Goal: Find specific page/section: Find specific page/section

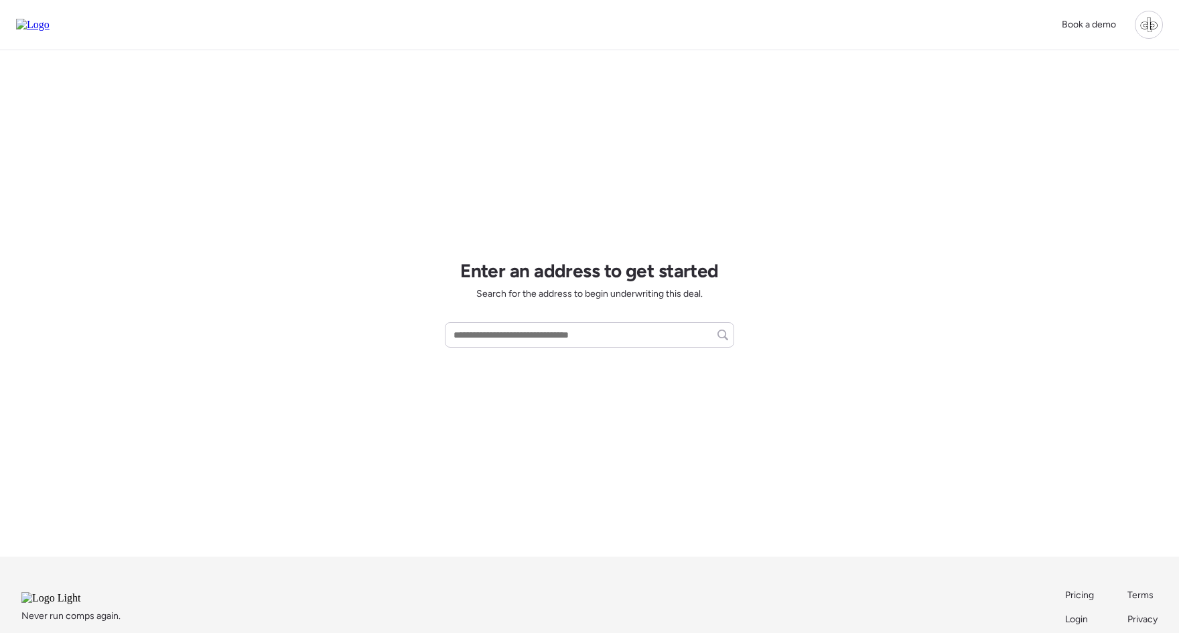
click at [1137, 19] on div at bounding box center [1149, 25] width 28 height 28
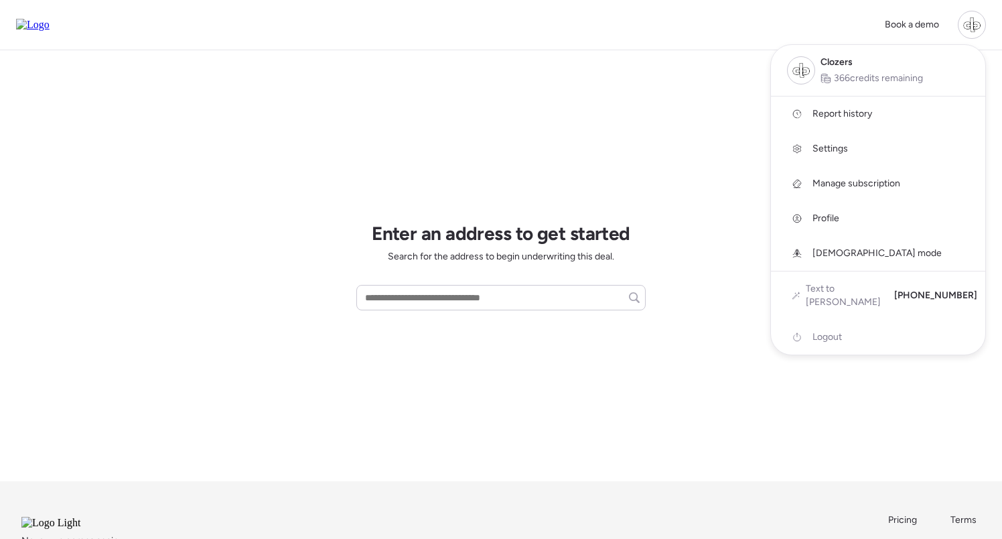
click at [838, 114] on span "Report history" at bounding box center [843, 113] width 60 height 13
click at [848, 253] on span "God mode" at bounding box center [877, 253] width 129 height 13
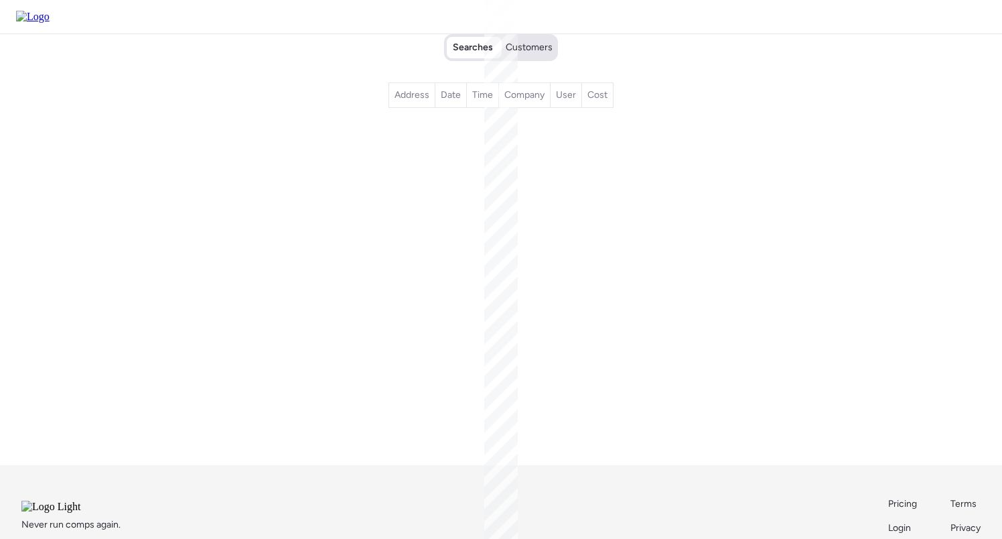
click at [529, 60] on div "Searches Customers" at bounding box center [501, 48] width 109 height 24
click at [529, 54] on span "Customers" at bounding box center [529, 47] width 47 height 13
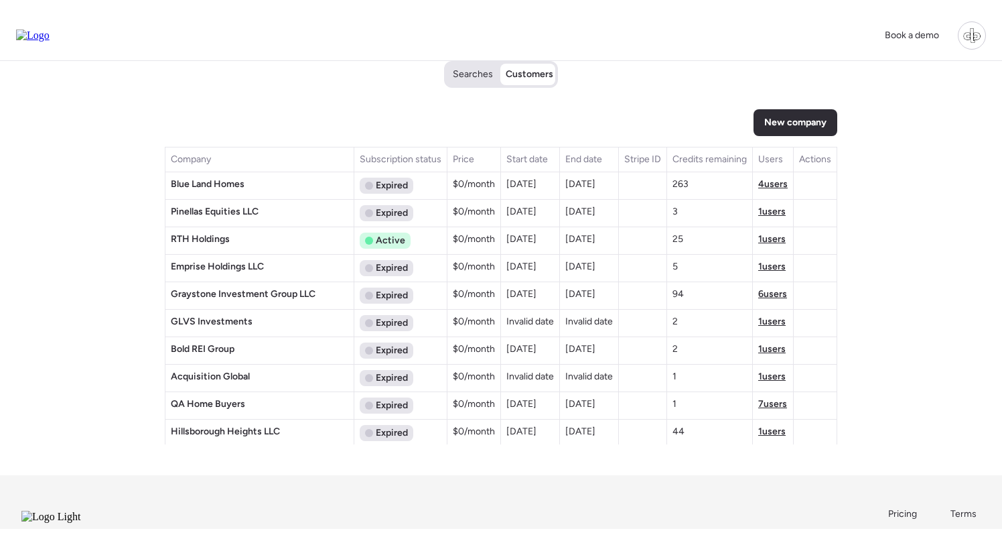
scroll to position [1419, 0]
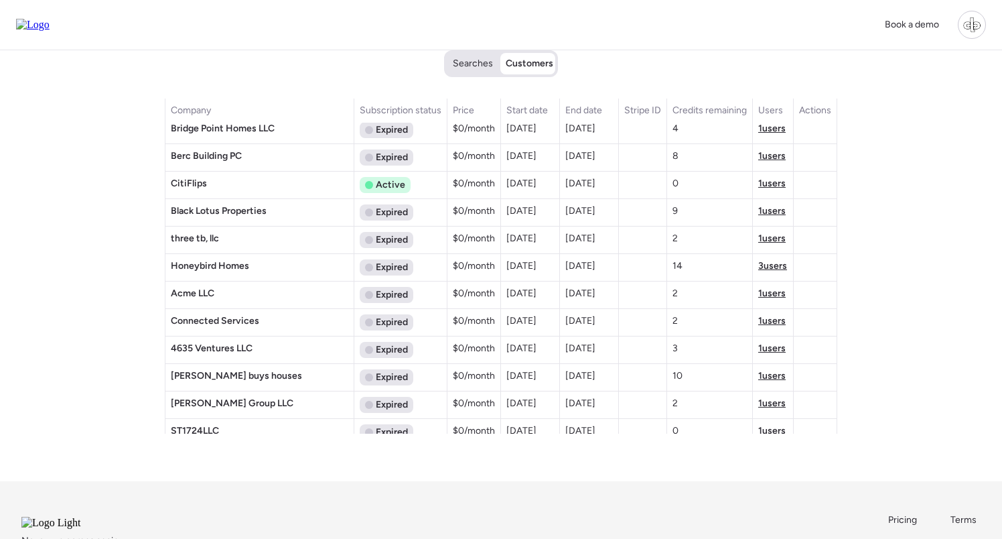
click at [767, 271] on span "3 users" at bounding box center [773, 265] width 29 height 11
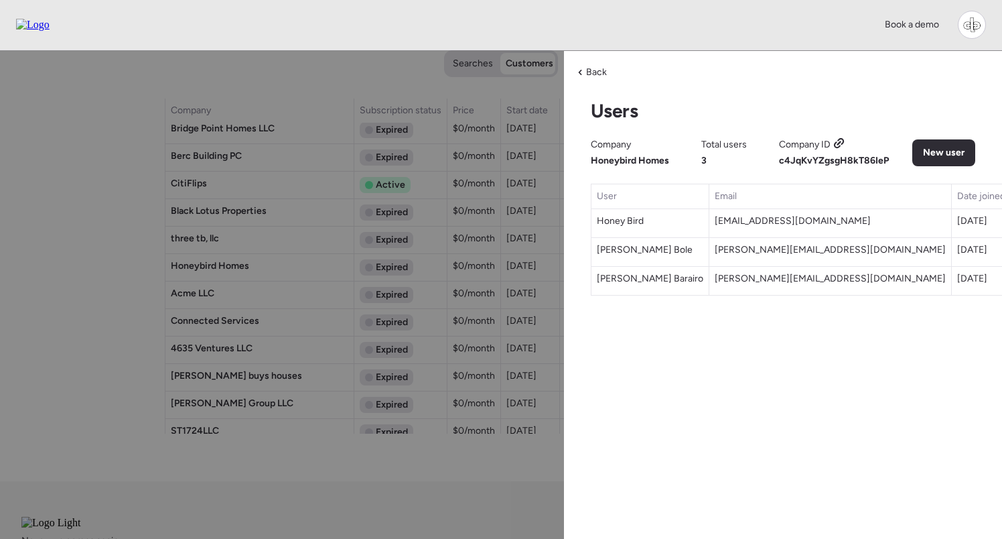
click at [836, 145] on icon at bounding box center [840, 143] width 12 height 11
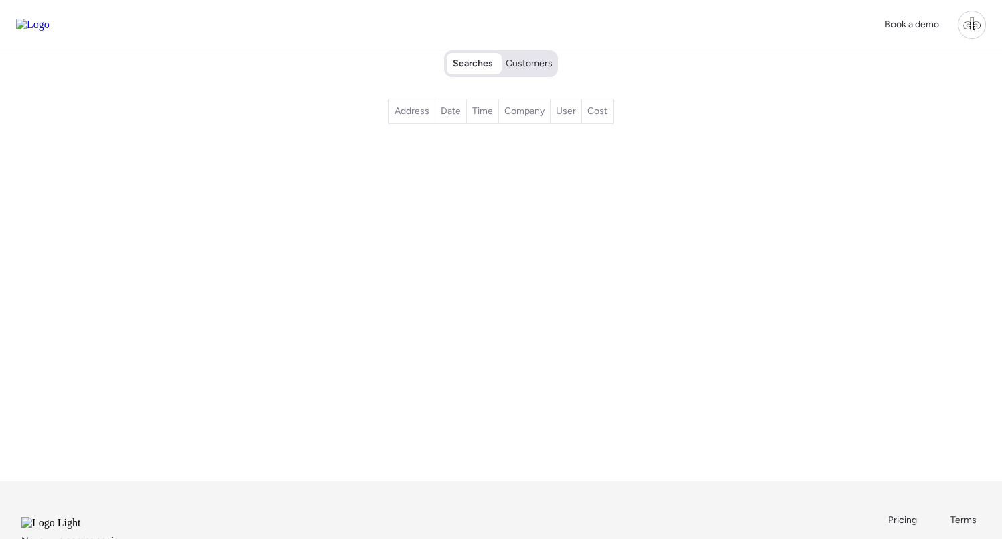
click at [529, 62] on span "Customers" at bounding box center [529, 63] width 47 height 13
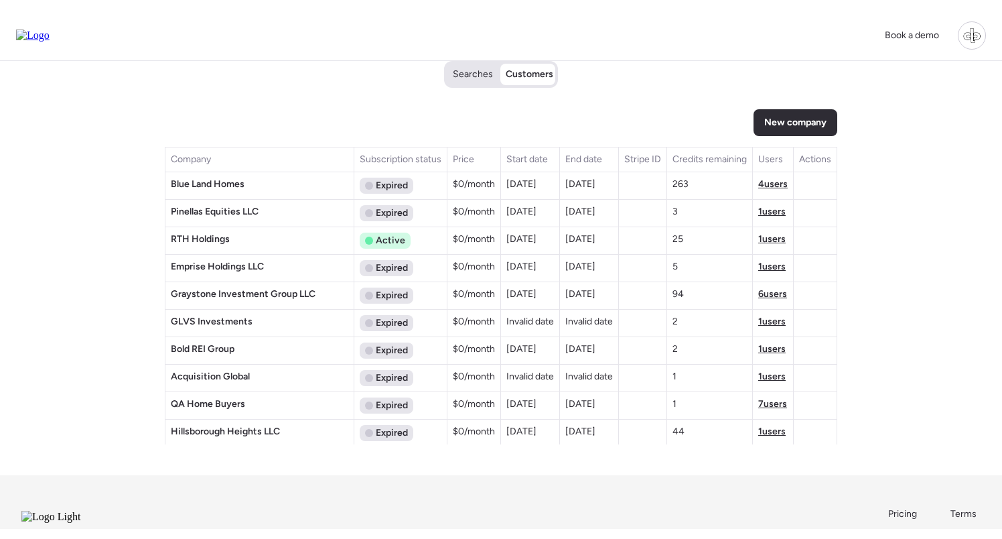
scroll to position [1419, 0]
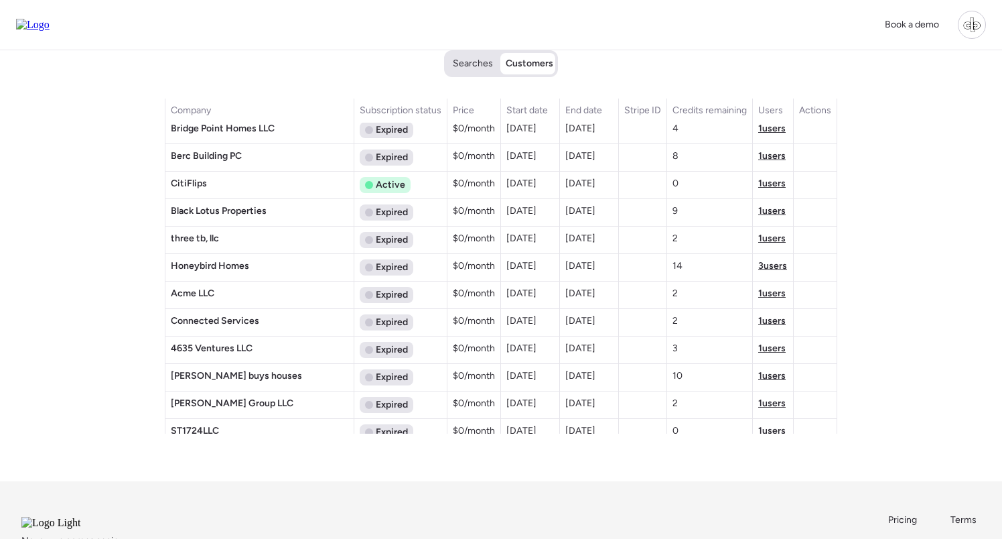
click at [759, 264] on span "3 users" at bounding box center [773, 265] width 29 height 11
